Goal: Information Seeking & Learning: Learn about a topic

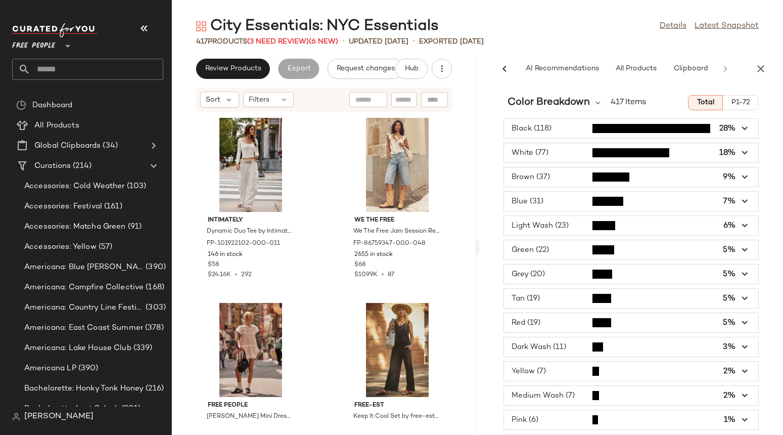
scroll to position [0, 62]
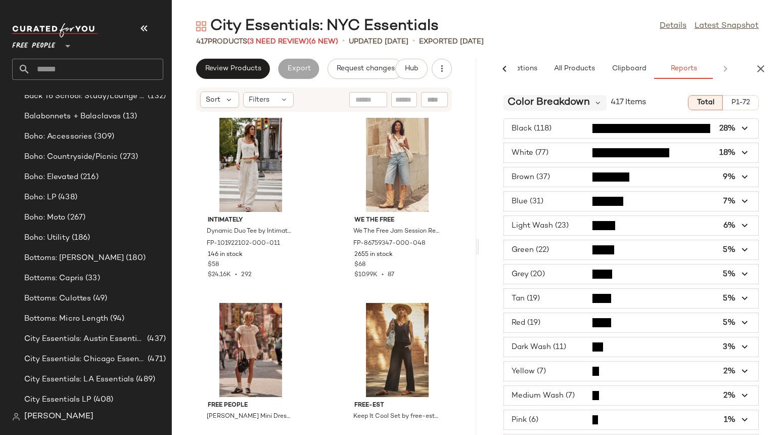
click at [587, 103] on span "Color Breakdown" at bounding box center [549, 102] width 82 height 15
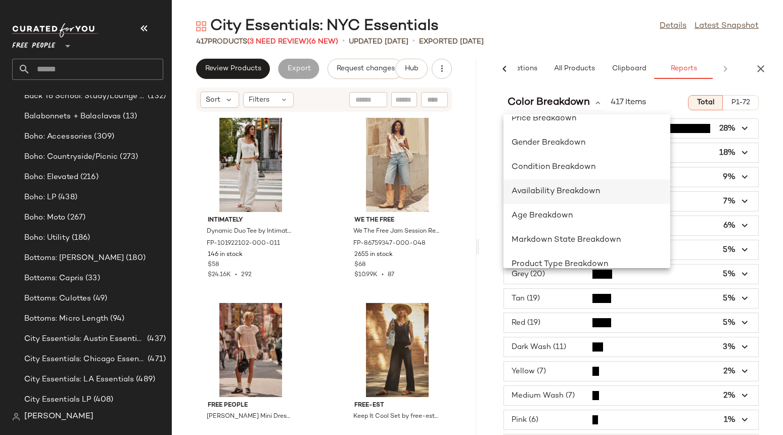
scroll to position [73, 0]
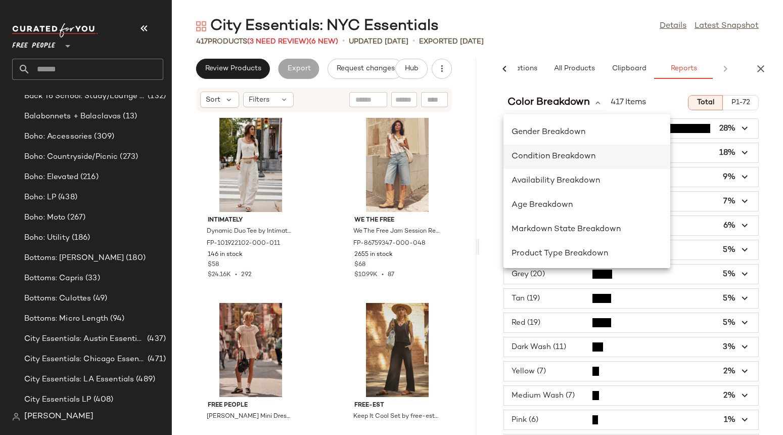
click at [553, 155] on span "Condition Breakdown" at bounding box center [554, 156] width 84 height 9
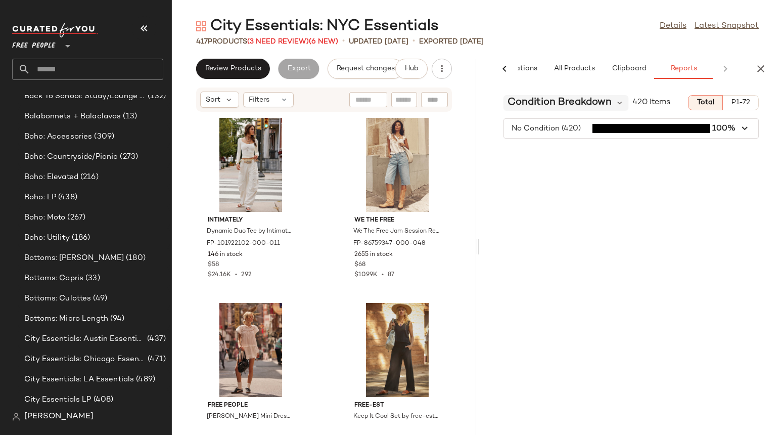
click at [590, 105] on span "Condition Breakdown" at bounding box center [560, 102] width 104 height 15
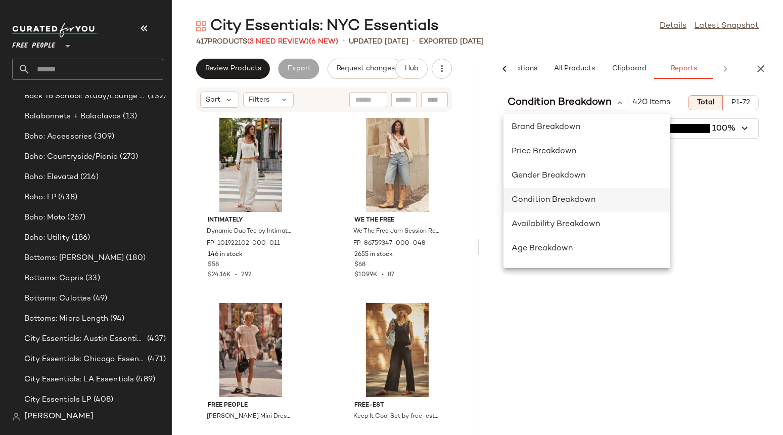
scroll to position [39, 0]
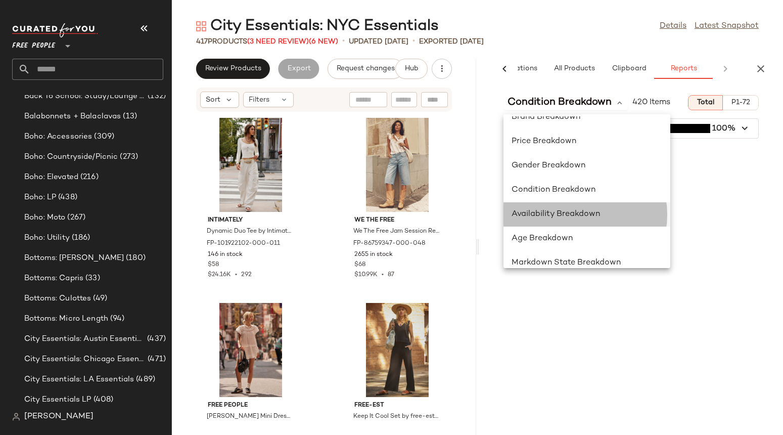
click at [526, 210] on span "Availability Breakdown" at bounding box center [556, 214] width 88 height 9
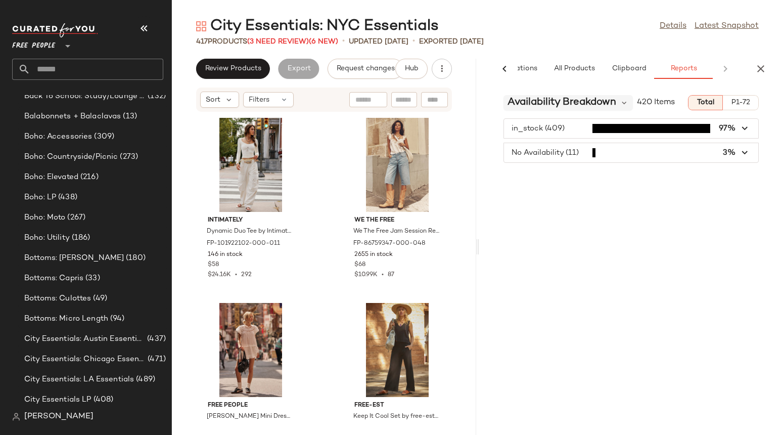
click at [562, 105] on span "Availability Breakdown" at bounding box center [562, 102] width 109 height 15
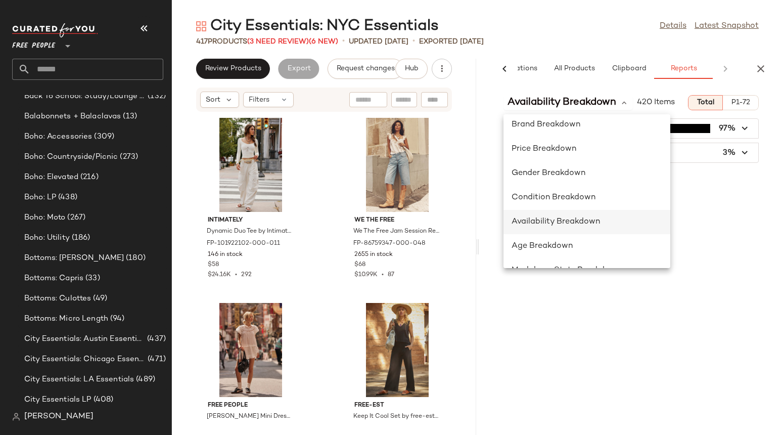
scroll to position [46, 0]
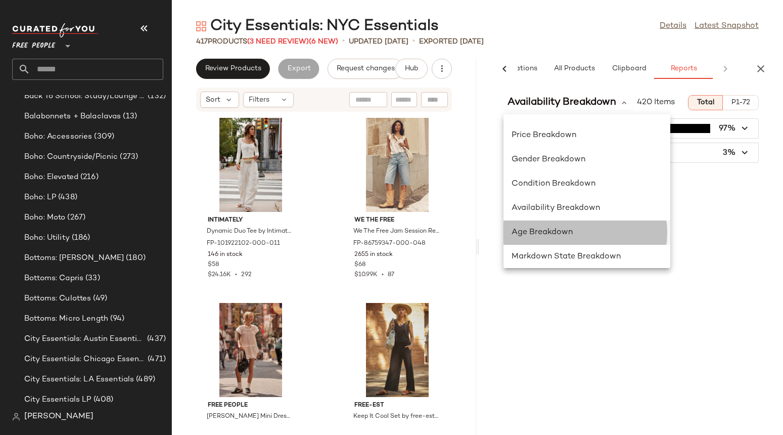
click at [543, 232] on span "Age Breakdown" at bounding box center [542, 232] width 61 height 9
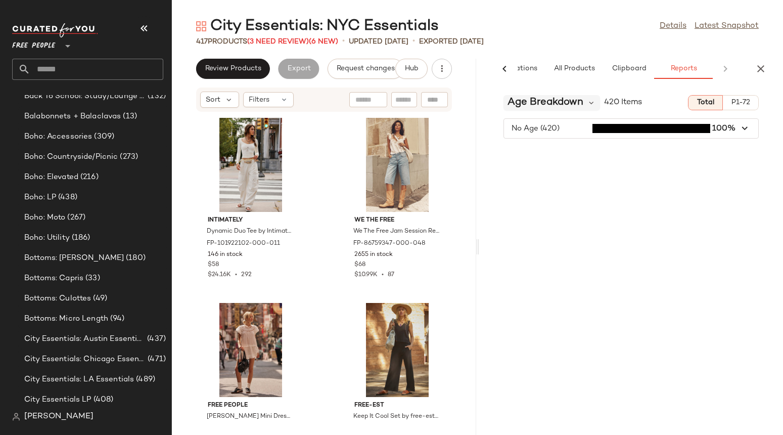
click at [577, 107] on span "Age Breakdown" at bounding box center [546, 102] width 76 height 15
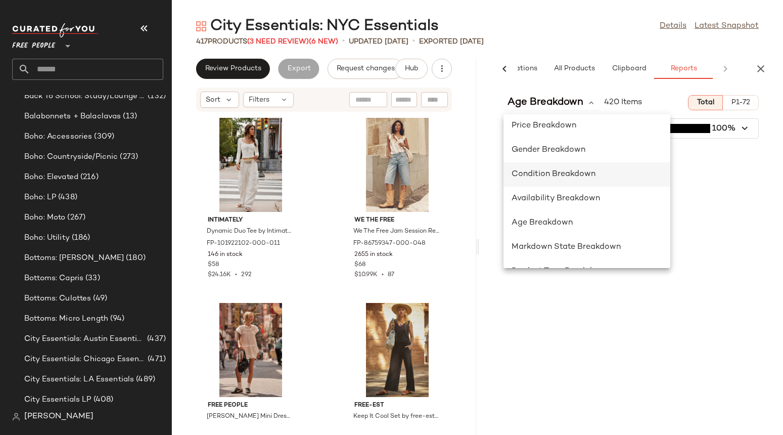
scroll to position [70, 0]
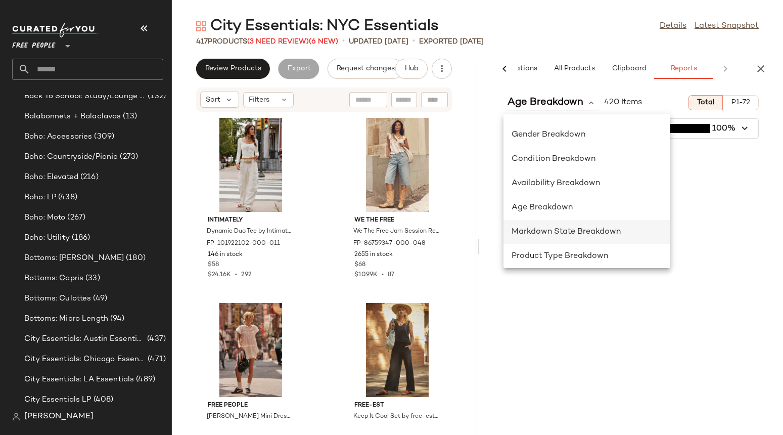
click at [582, 233] on span "Markdown State Breakdown" at bounding box center [566, 232] width 109 height 9
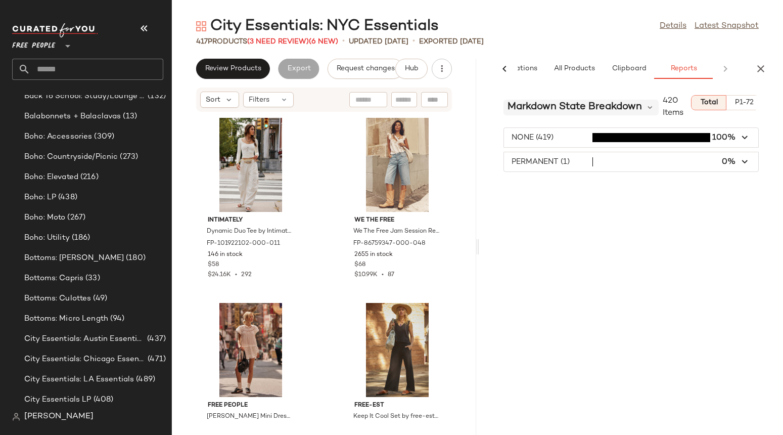
click at [636, 110] on span "Markdown State Breakdown" at bounding box center [575, 107] width 135 height 15
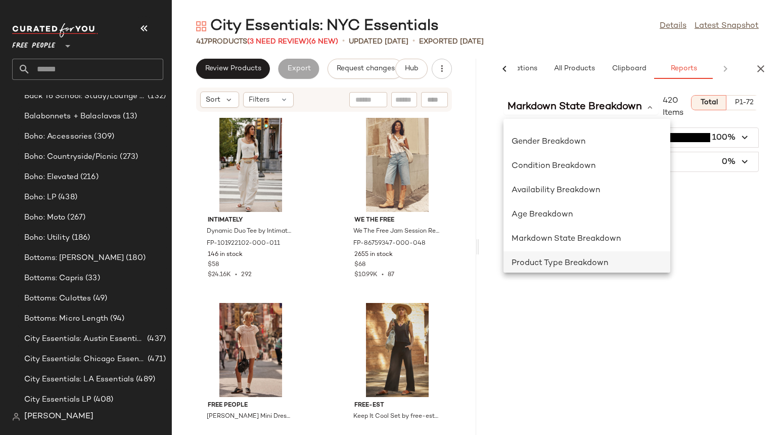
scroll to position [83, 0]
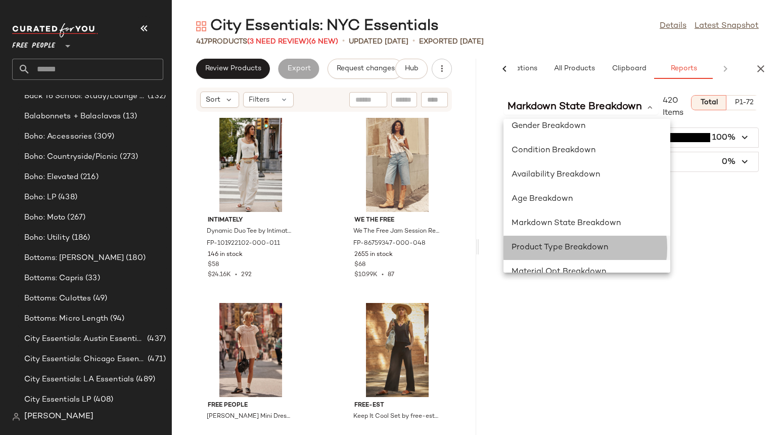
click at [558, 247] on span "Product Type Breakdown" at bounding box center [560, 247] width 97 height 9
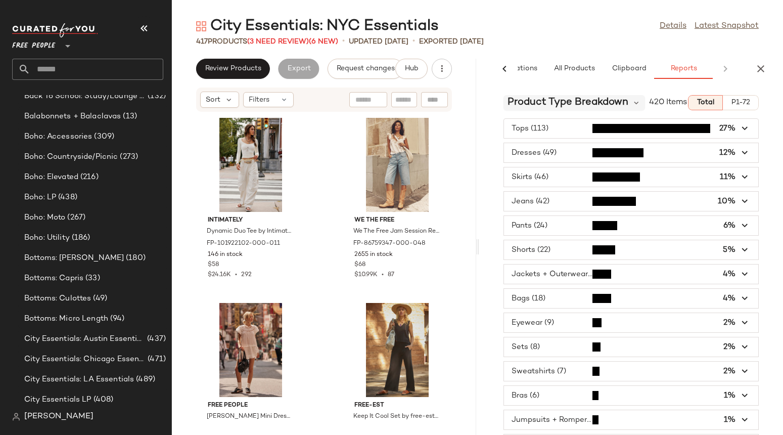
click at [566, 110] on span "Product Type Breakdown" at bounding box center [568, 102] width 121 height 15
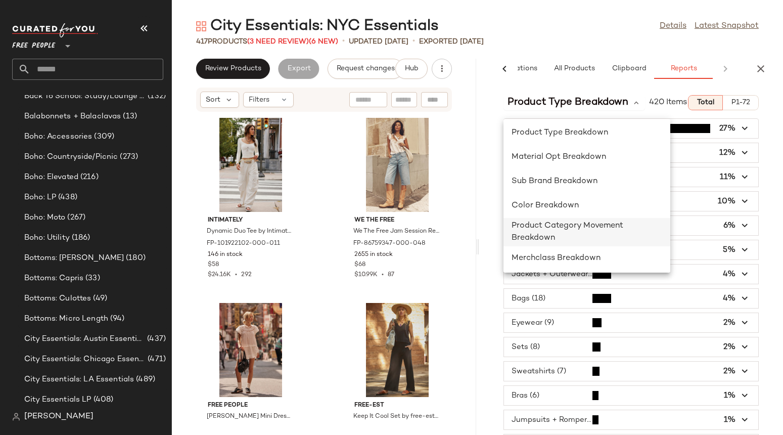
scroll to position [200, 0]
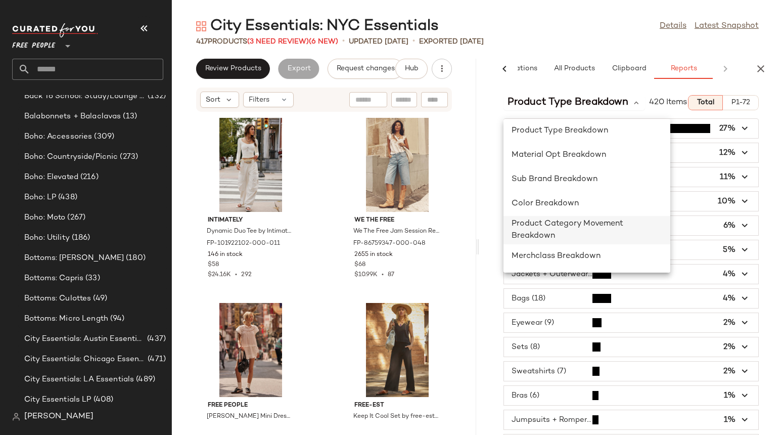
click at [550, 234] on span "Product Category Movement Breakdown" at bounding box center [568, 229] width 112 height 21
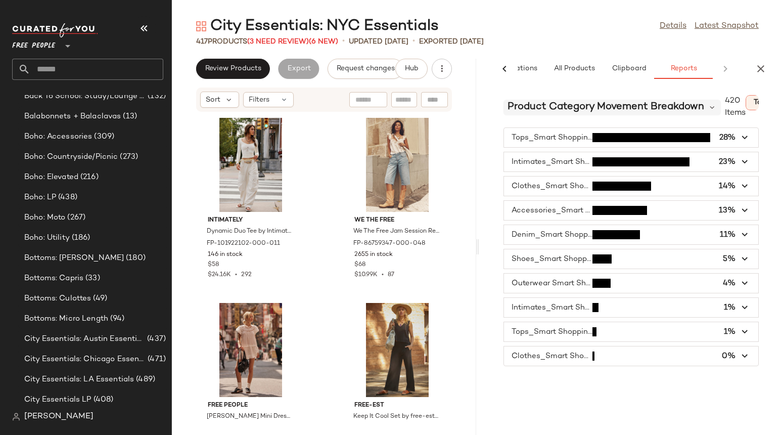
click at [640, 108] on span "Product Category Movement Breakdown" at bounding box center [606, 107] width 197 height 15
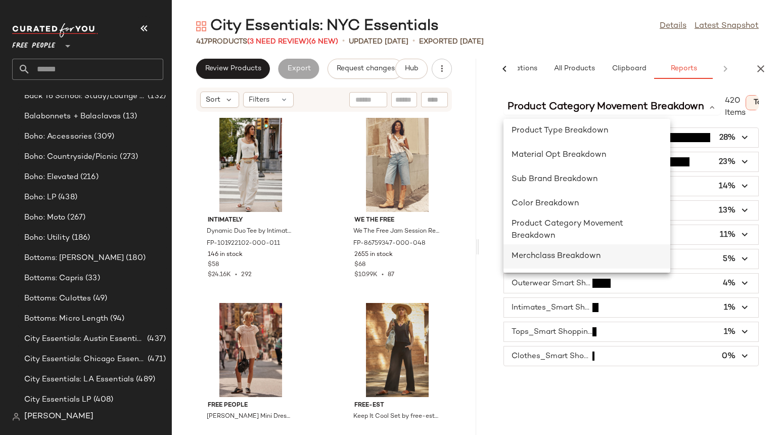
click at [561, 257] on span "Merchclass Breakdown" at bounding box center [556, 256] width 89 height 9
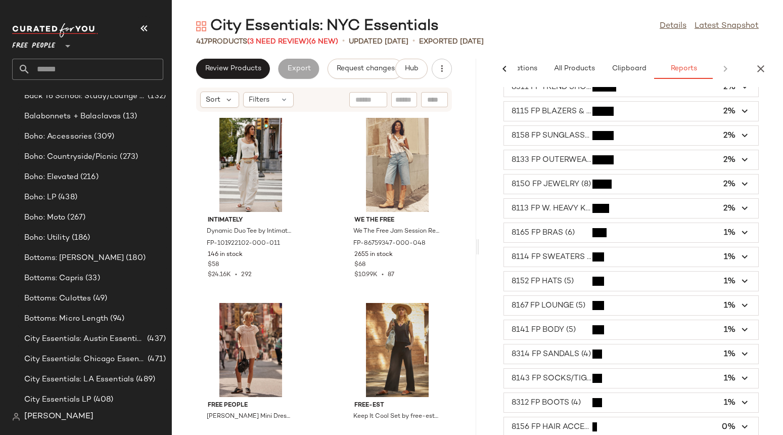
scroll to position [432, 0]
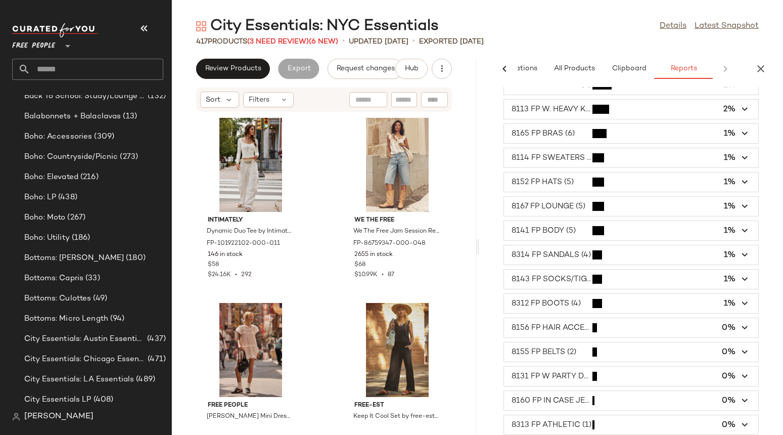
click at [37, 43] on span "Free People" at bounding box center [33, 43] width 43 height 18
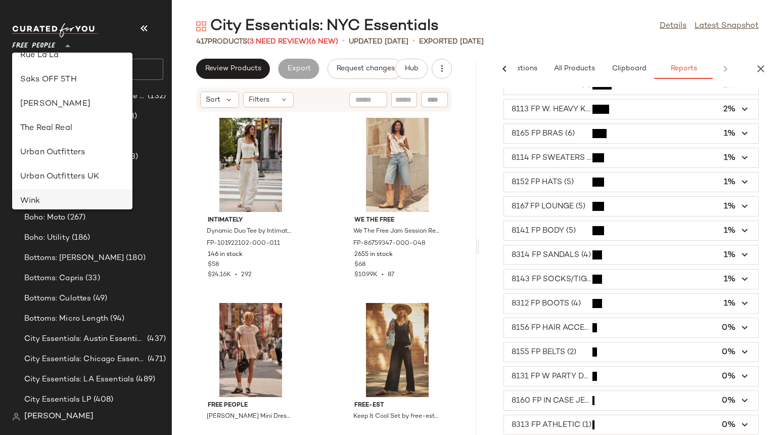
scroll to position [330, 0]
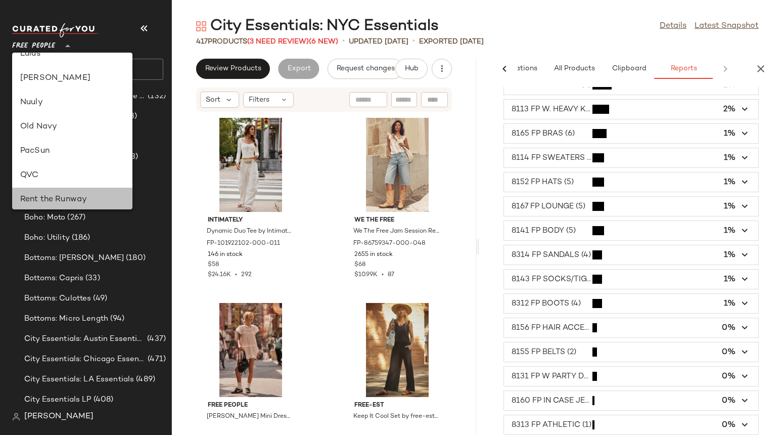
click at [66, 198] on div "Rent the Runway" at bounding box center [72, 200] width 104 height 12
type input "**"
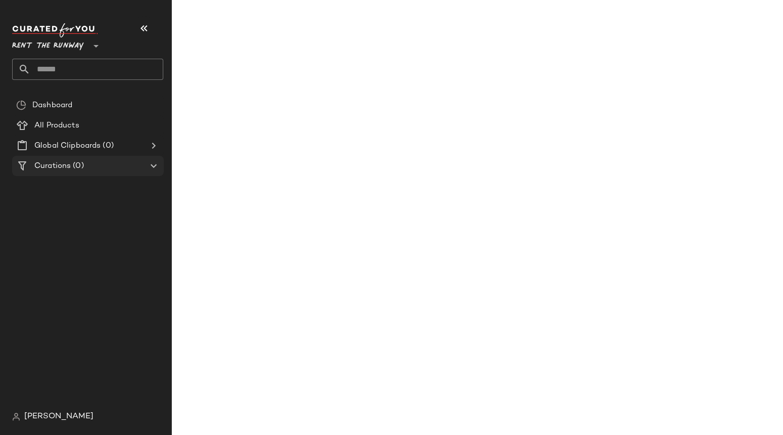
scroll to position [441, 0]
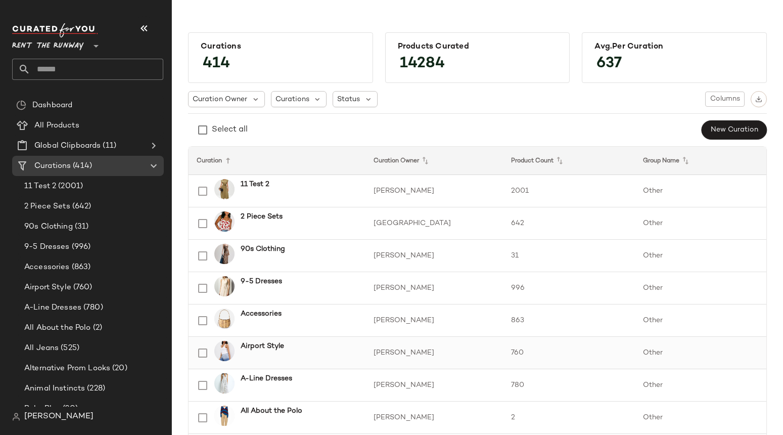
click at [279, 349] on b "Airport Style" at bounding box center [262, 346] width 43 height 11
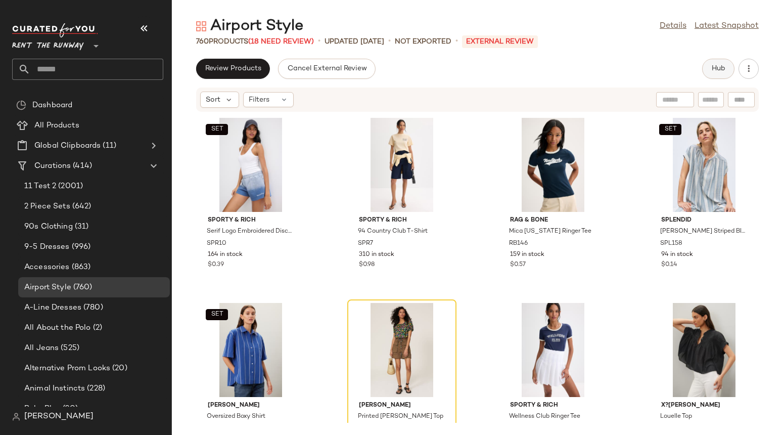
click at [720, 71] on span "Hub" at bounding box center [719, 69] width 14 height 8
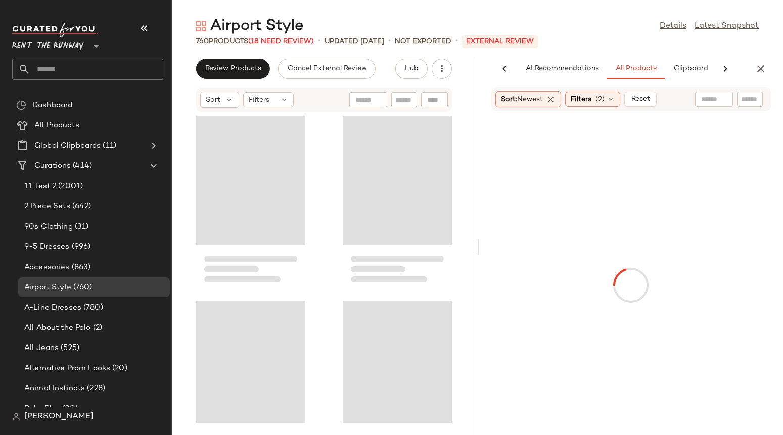
scroll to position [0, 62]
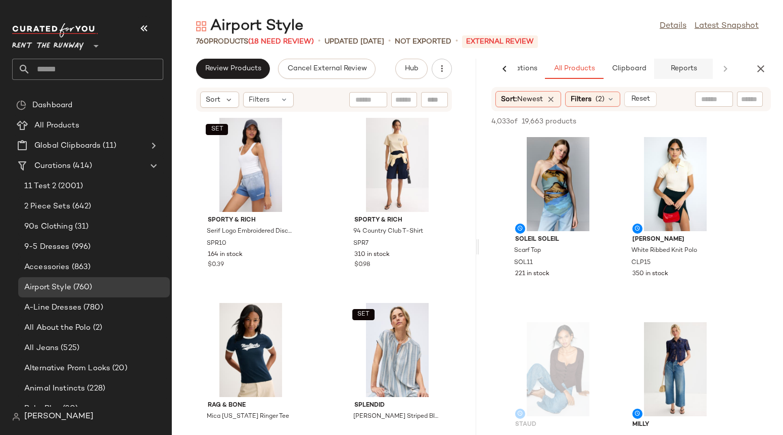
click at [683, 70] on span "Reports" at bounding box center [683, 69] width 27 height 8
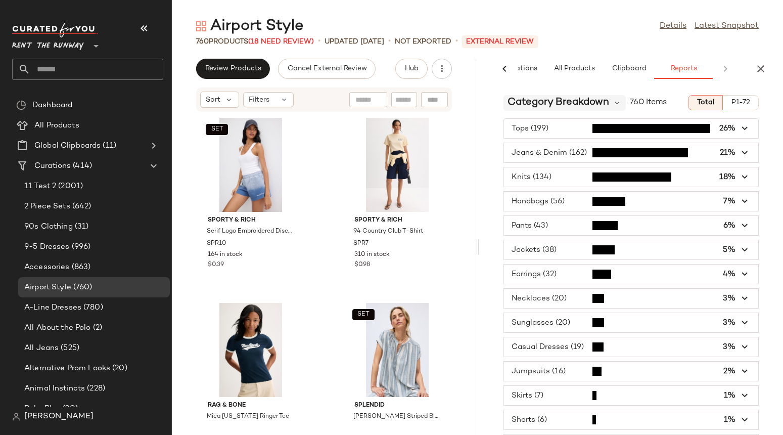
click at [577, 100] on span "Category Breakdown" at bounding box center [559, 102] width 102 height 15
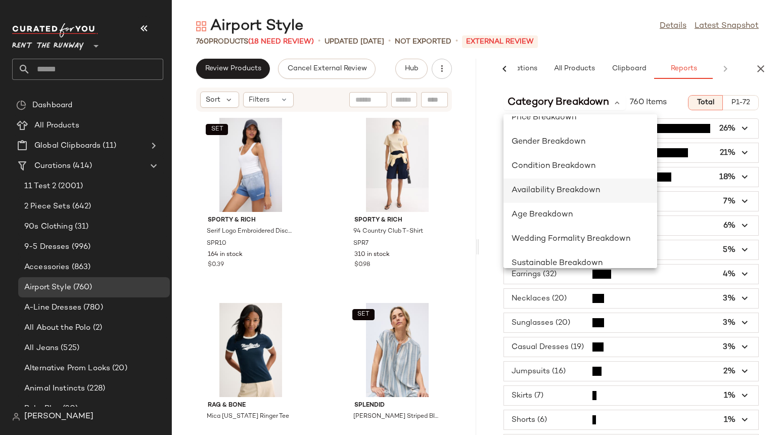
scroll to position [64, 0]
click at [537, 192] on span "Availability Breakdown" at bounding box center [556, 190] width 88 height 9
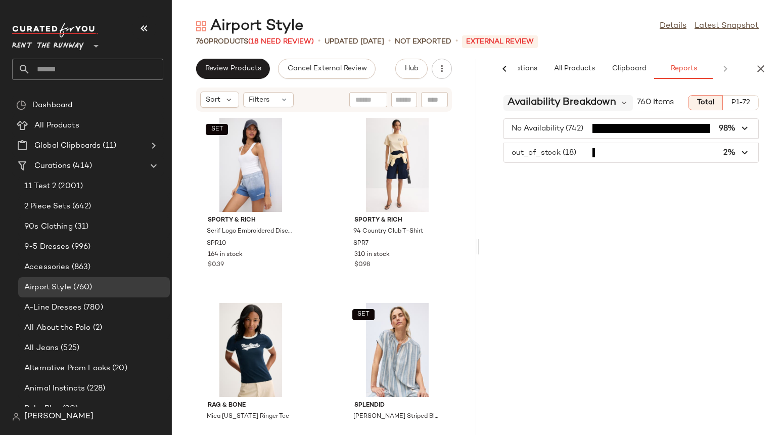
click at [557, 105] on span "Availability Breakdown" at bounding box center [562, 102] width 109 height 15
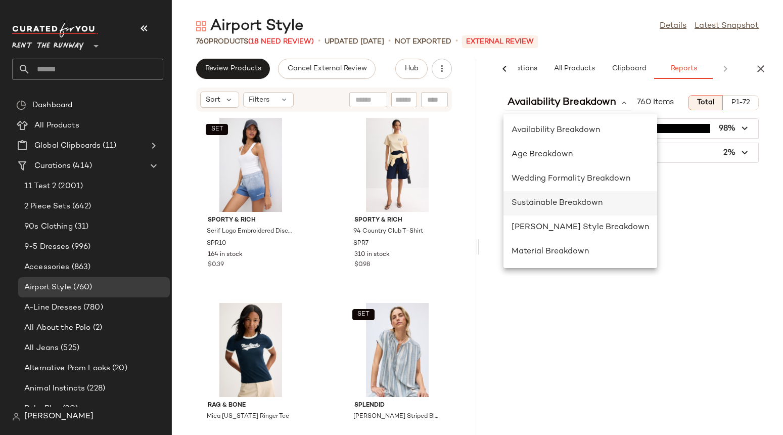
scroll to position [124, 0]
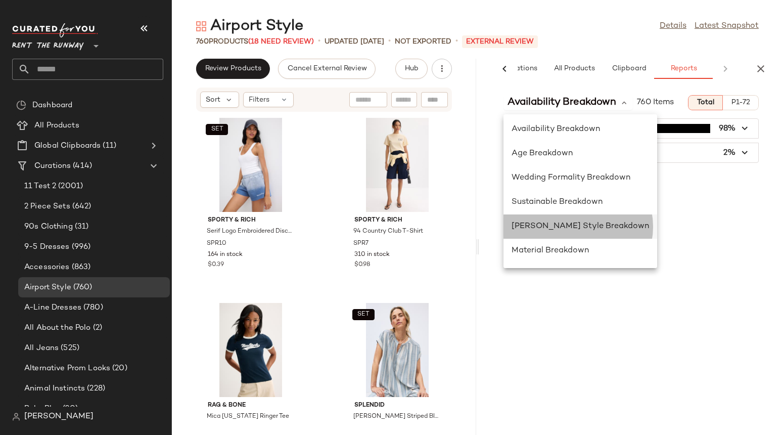
click at [549, 225] on span "[PERSON_NAME] Style Breakdown" at bounding box center [581, 226] width 138 height 9
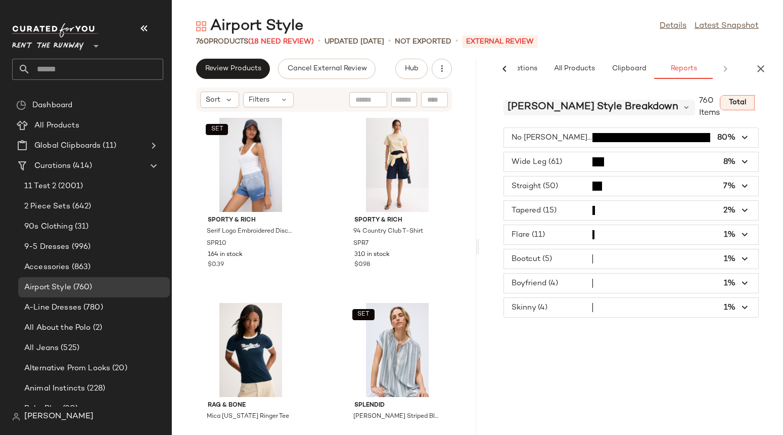
click at [565, 101] on span "[PERSON_NAME] Style Breakdown" at bounding box center [593, 107] width 171 height 15
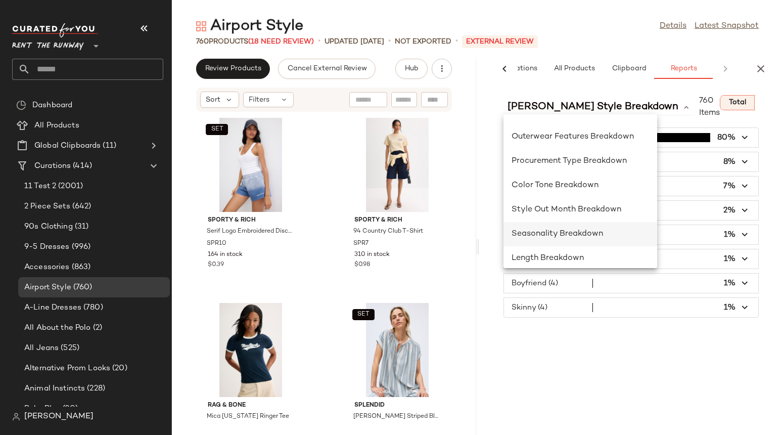
scroll to position [287, 0]
click at [573, 163] on span "Procurement Type Breakdown" at bounding box center [569, 160] width 115 height 9
